Goal: Task Accomplishment & Management: Use online tool/utility

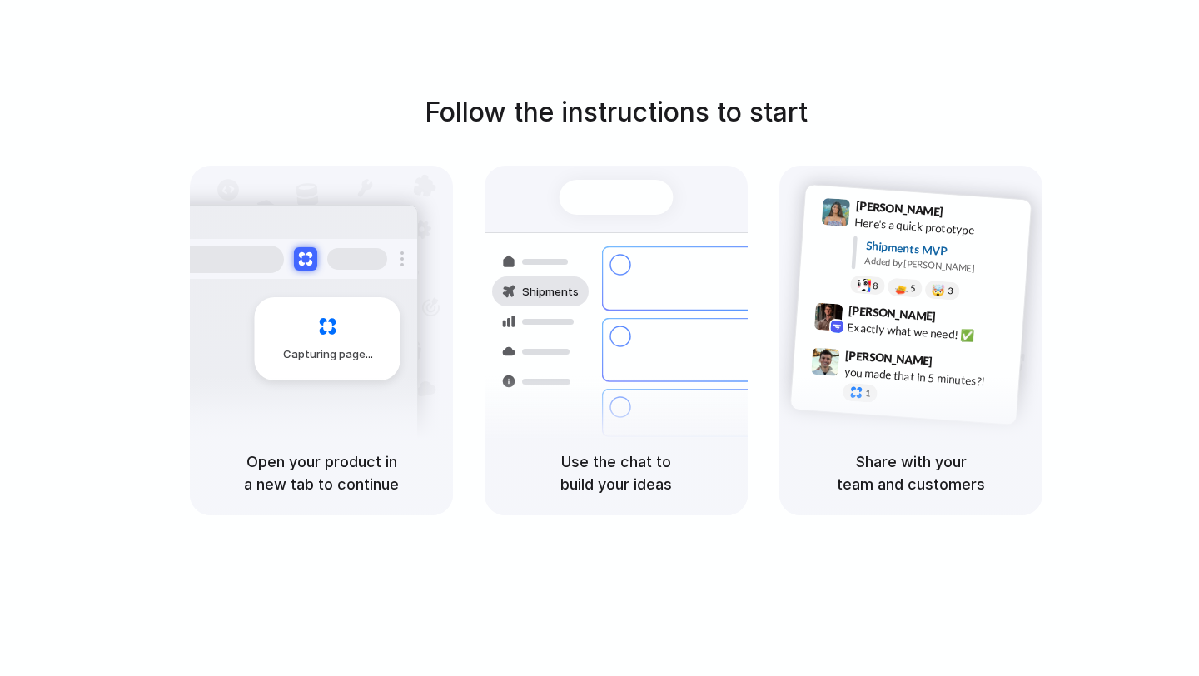
click at [362, 421] on div "Capturing page" at bounding box center [292, 333] width 251 height 256
click at [362, 366] on div "Capturing page" at bounding box center [328, 338] width 146 height 83
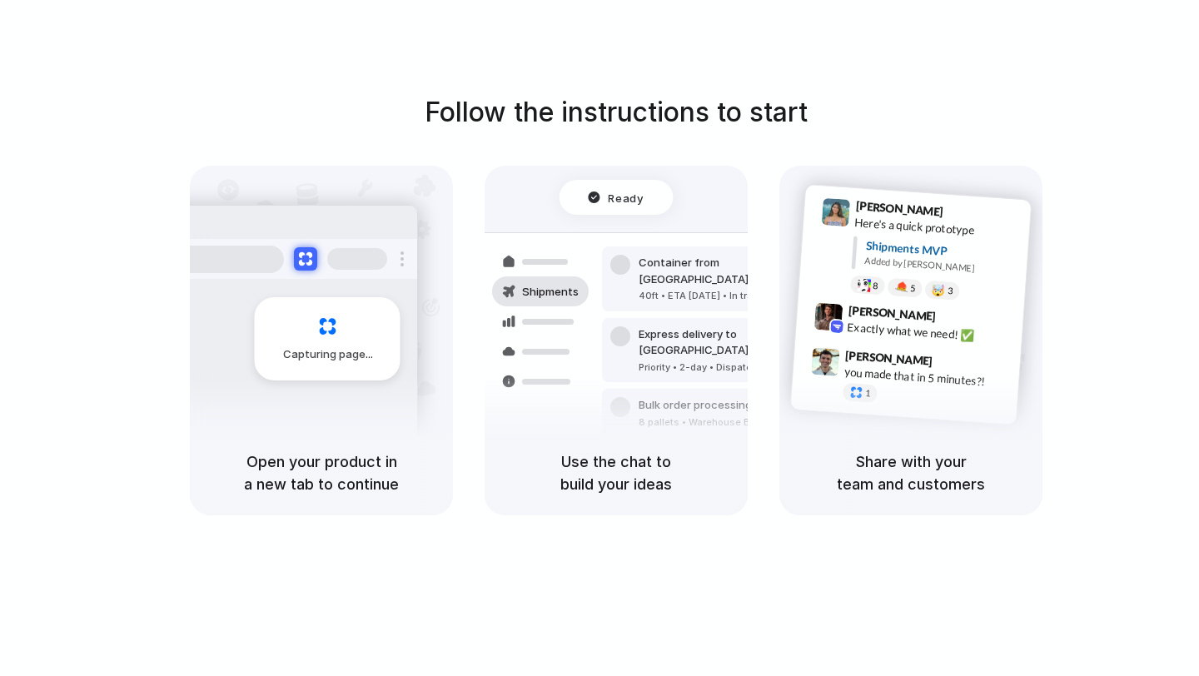
click at [574, 202] on div "Ready" at bounding box center [616, 198] width 114 height 35
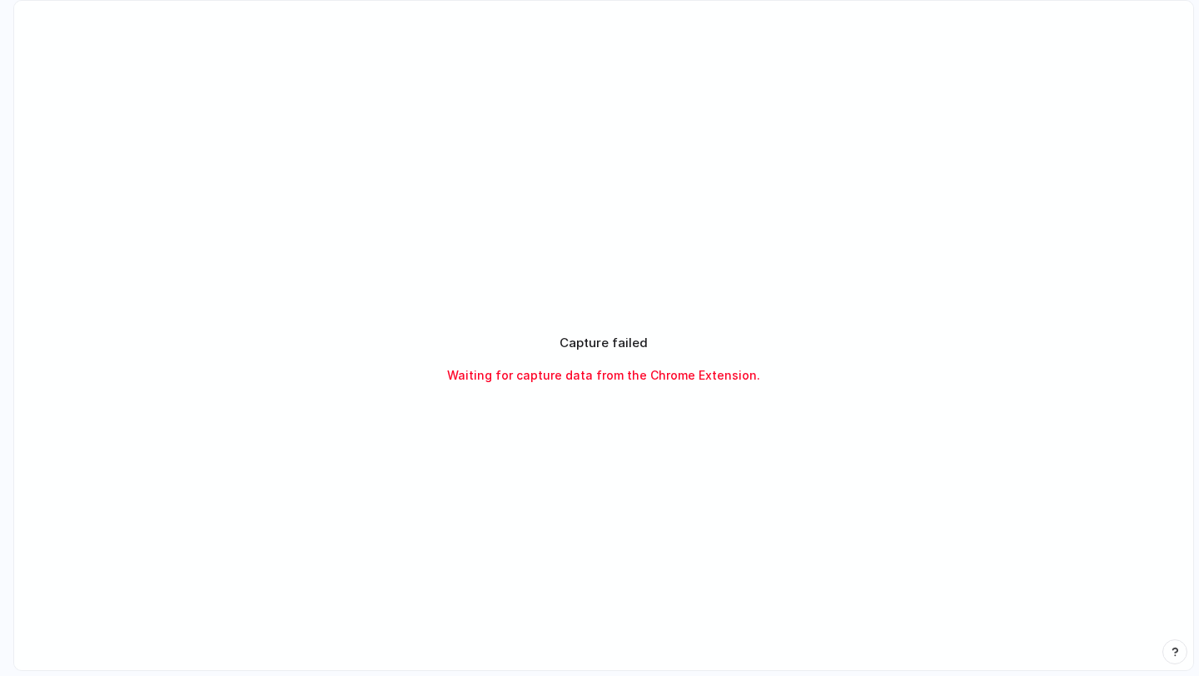
click at [743, 399] on div "Capture failed Waiting for capture data from the Chrome Extension." at bounding box center [603, 359] width 456 height 90
